Goal: Obtain resource: Download file/media

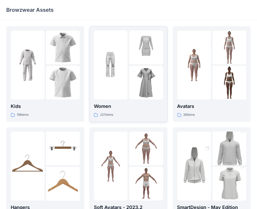
click at [139, 112] on div "221 items" at bounding box center [128, 114] width 69 height 5
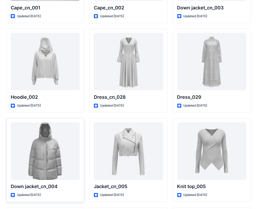
scroll to position [3353, 0]
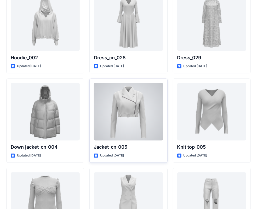
click at [118, 117] on div at bounding box center [128, 112] width 69 height 58
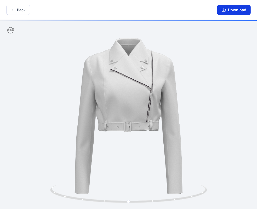
click at [226, 10] on icon "button" at bounding box center [224, 10] width 4 height 4
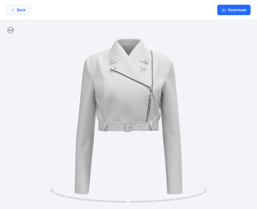
click at [21, 10] on button "Back" at bounding box center [18, 10] width 24 height 10
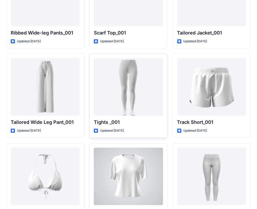
scroll to position [5875, 0]
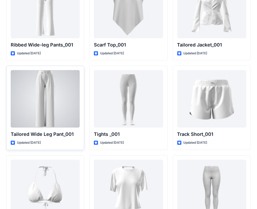
click at [40, 95] on div at bounding box center [45, 99] width 69 height 58
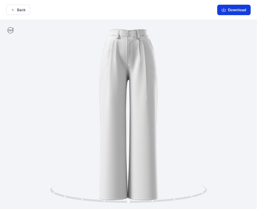
click at [234, 12] on button "Download" at bounding box center [233, 10] width 33 height 10
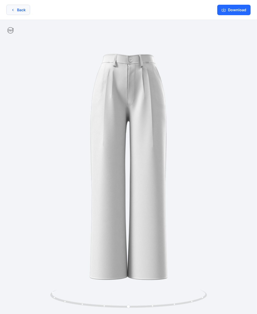
click at [20, 9] on button "Back" at bounding box center [18, 10] width 24 height 10
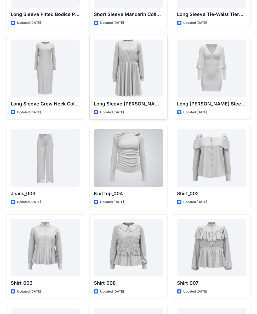
scroll to position [2073, 0]
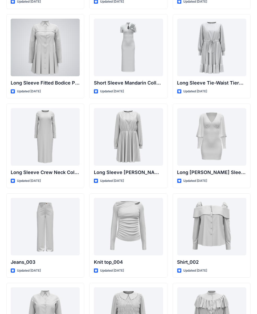
click at [55, 55] on div at bounding box center [45, 48] width 69 height 58
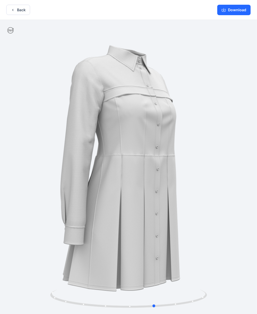
drag, startPoint x: 123, startPoint y: 158, endPoint x: 148, endPoint y: 99, distance: 63.8
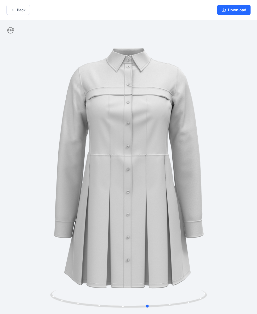
drag, startPoint x: 140, startPoint y: 151, endPoint x: 126, endPoint y: 112, distance: 41.4
click at [130, 98] on div at bounding box center [128, 167] width 257 height 295
drag, startPoint x: 166, startPoint y: 178, endPoint x: 159, endPoint y: 191, distance: 14.6
click at [165, 179] on div at bounding box center [128, 167] width 257 height 295
click at [163, 201] on div at bounding box center [128, 167] width 257 height 295
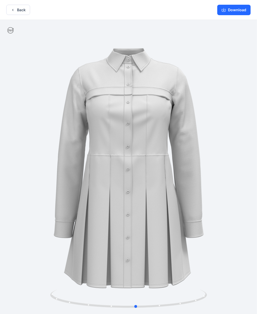
drag, startPoint x: 155, startPoint y: 188, endPoint x: 138, endPoint y: 165, distance: 28.7
click at [140, 165] on div at bounding box center [128, 167] width 257 height 295
drag, startPoint x: 139, startPoint y: 164, endPoint x: 139, endPoint y: 192, distance: 27.7
click at [139, 202] on div at bounding box center [128, 167] width 257 height 295
click at [138, 160] on div at bounding box center [128, 167] width 257 height 295
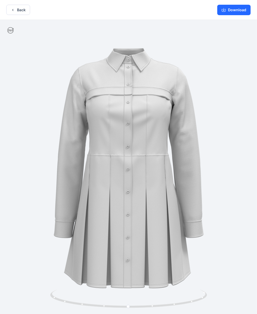
click at [157, 199] on div at bounding box center [128, 167] width 257 height 295
drag, startPoint x: 157, startPoint y: 198, endPoint x: 156, endPoint y: 201, distance: 3.2
click at [157, 199] on div at bounding box center [128, 167] width 257 height 295
click at [156, 201] on div at bounding box center [128, 167] width 257 height 295
click at [19, 11] on button "Back" at bounding box center [18, 10] width 24 height 10
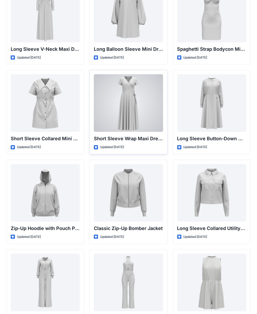
scroll to position [722, 0]
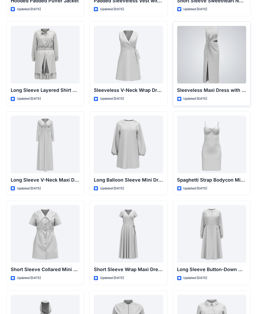
click at [211, 64] on div at bounding box center [211, 55] width 69 height 58
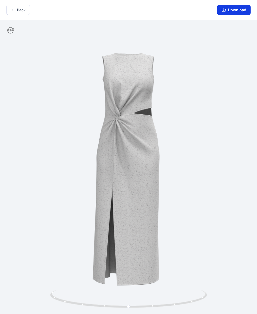
click at [232, 9] on button "Download" at bounding box center [233, 10] width 33 height 10
click at [20, 13] on button "Back" at bounding box center [18, 10] width 24 height 10
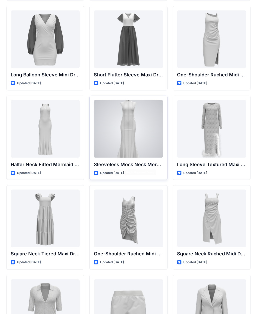
scroll to position [198, 0]
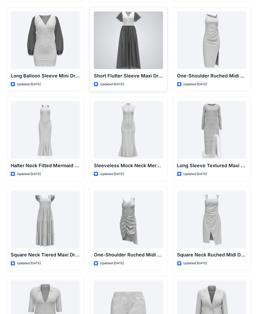
click at [125, 58] on div at bounding box center [128, 41] width 69 height 58
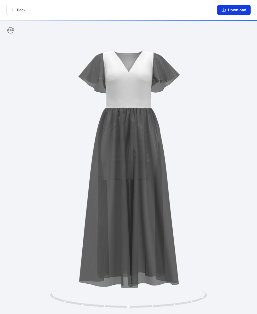
click at [234, 11] on button "Download" at bounding box center [233, 10] width 33 height 10
